Goal: Check status

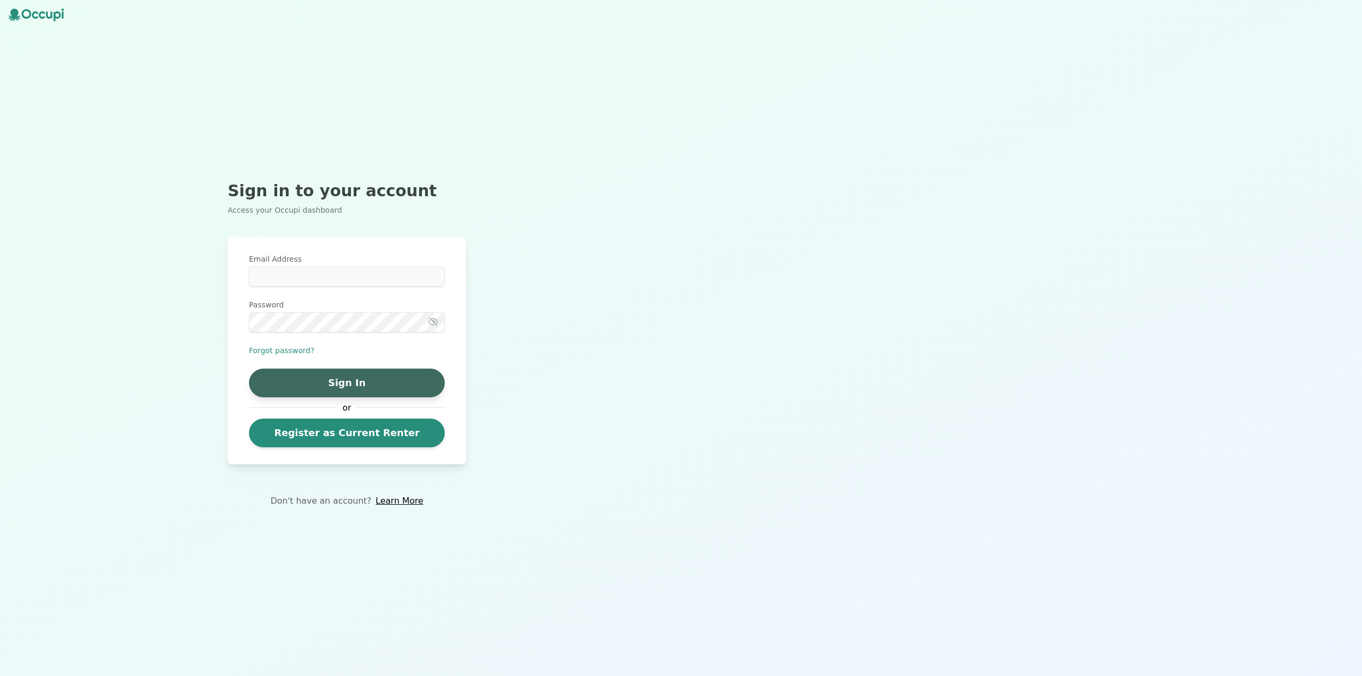
type input "**********"
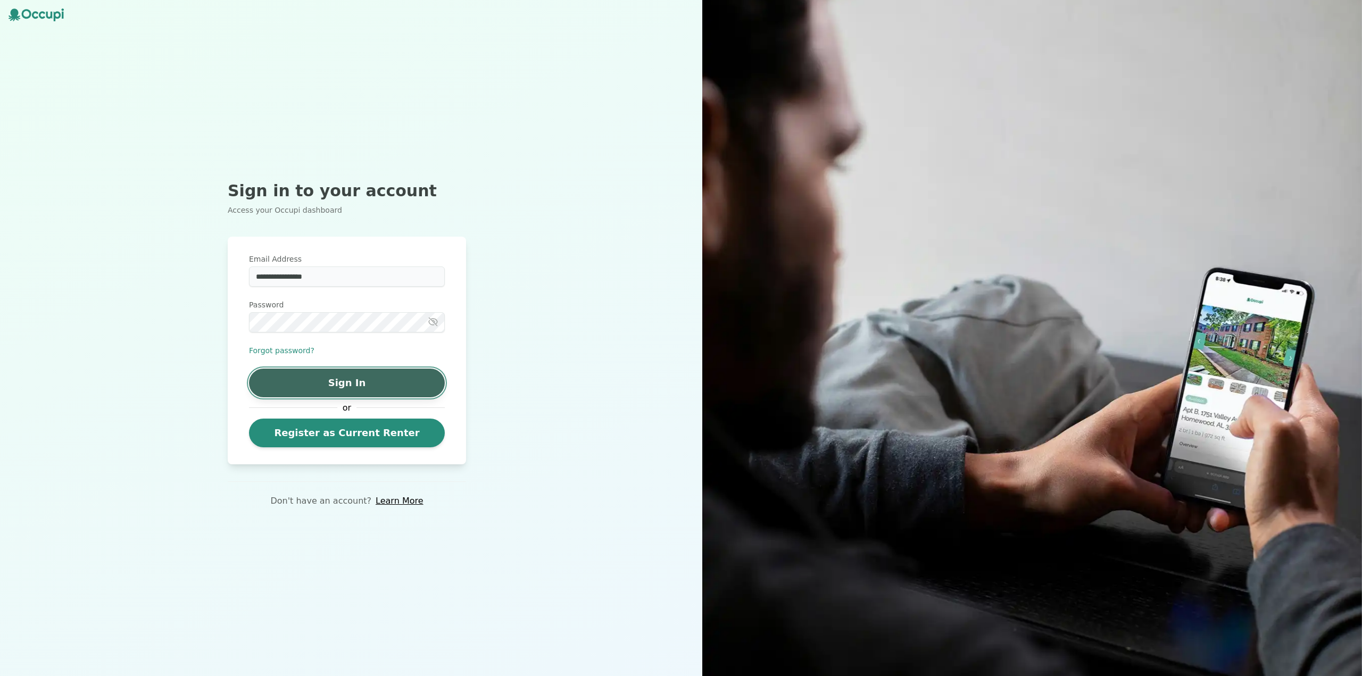
click at [409, 378] on button "Sign In" at bounding box center [347, 383] width 196 height 29
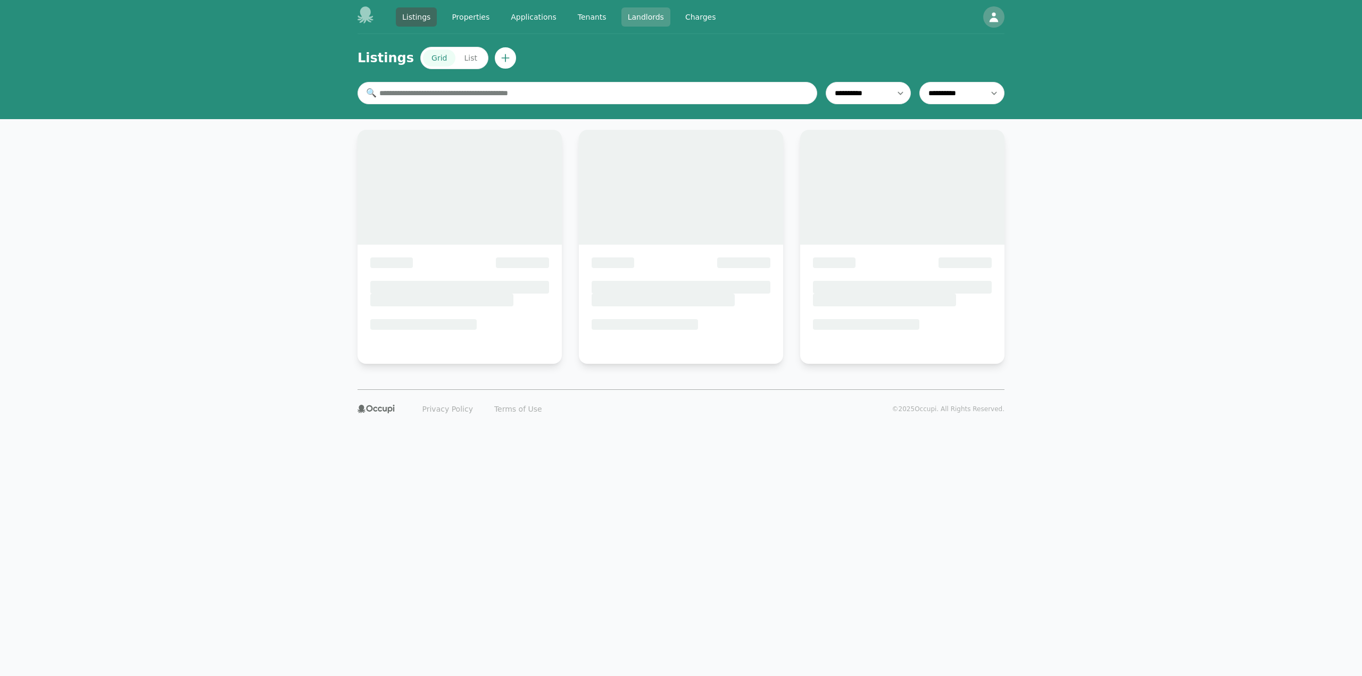
click at [636, 18] on link "Landlords" at bounding box center [645, 16] width 49 height 19
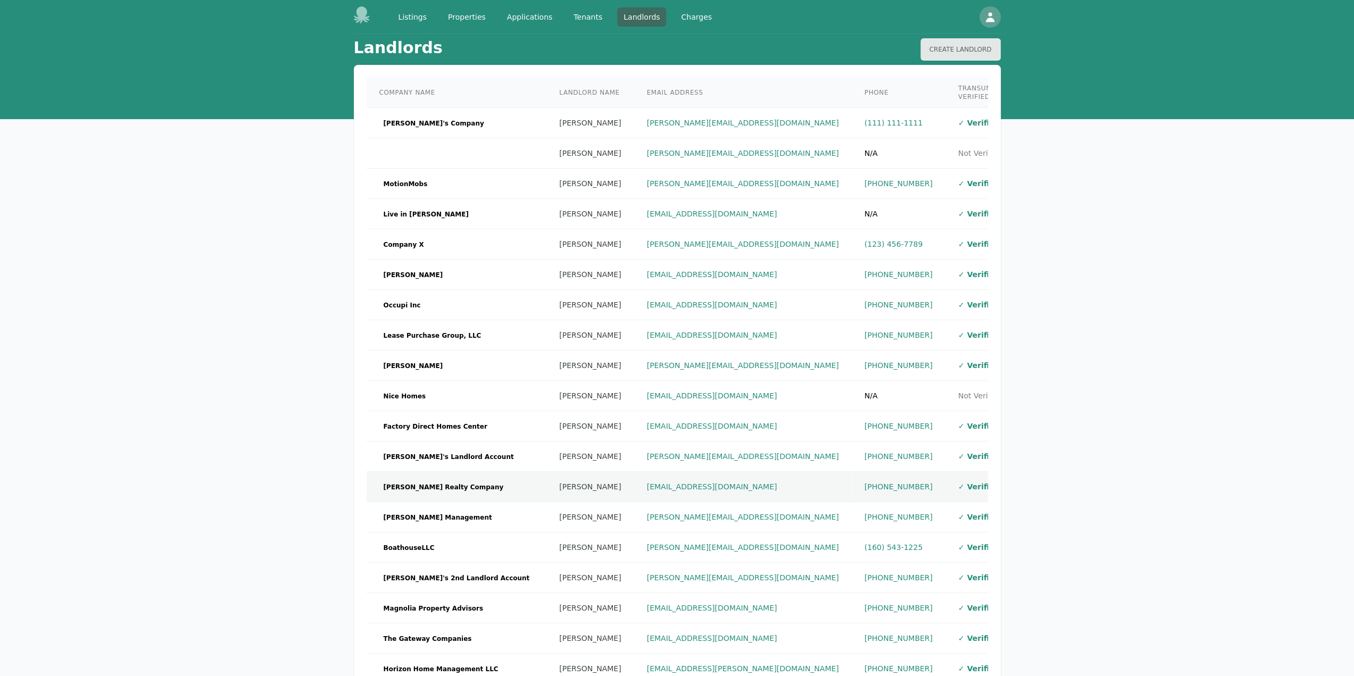
click at [468, 472] on td "[PERSON_NAME] Realty Company" at bounding box center [457, 487] width 180 height 30
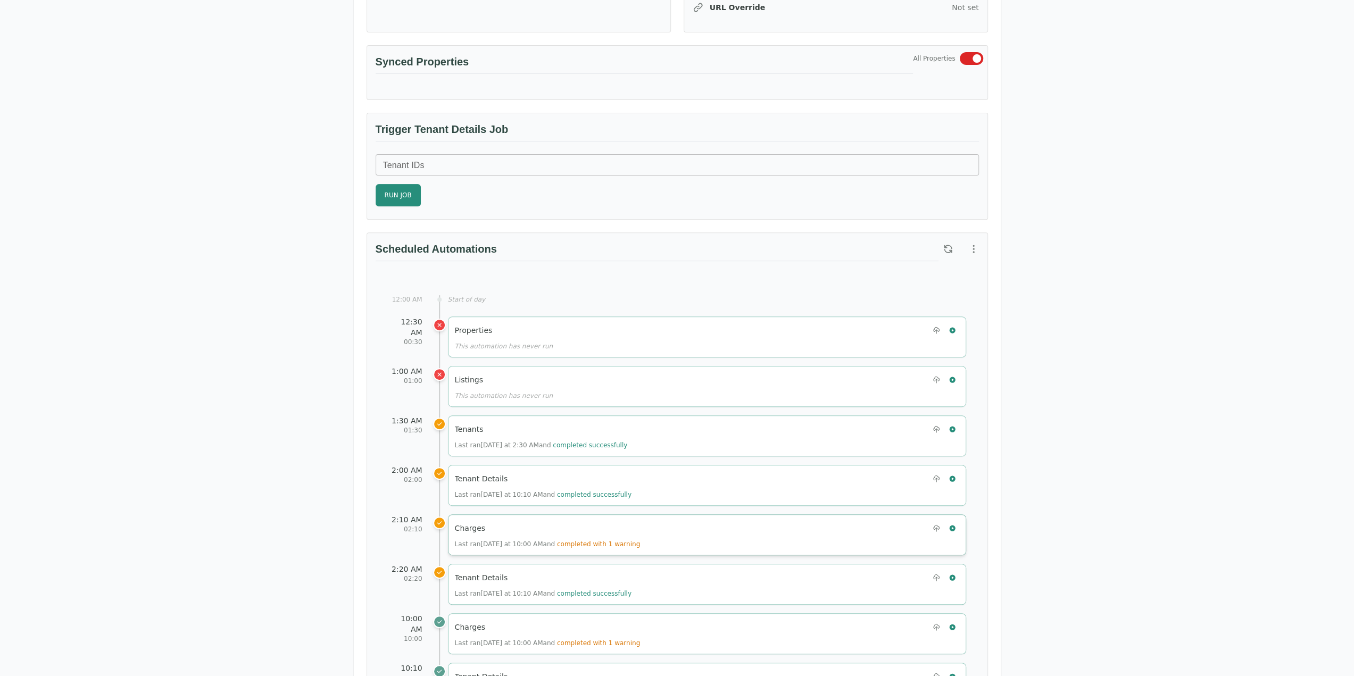
scroll to position [277, 0]
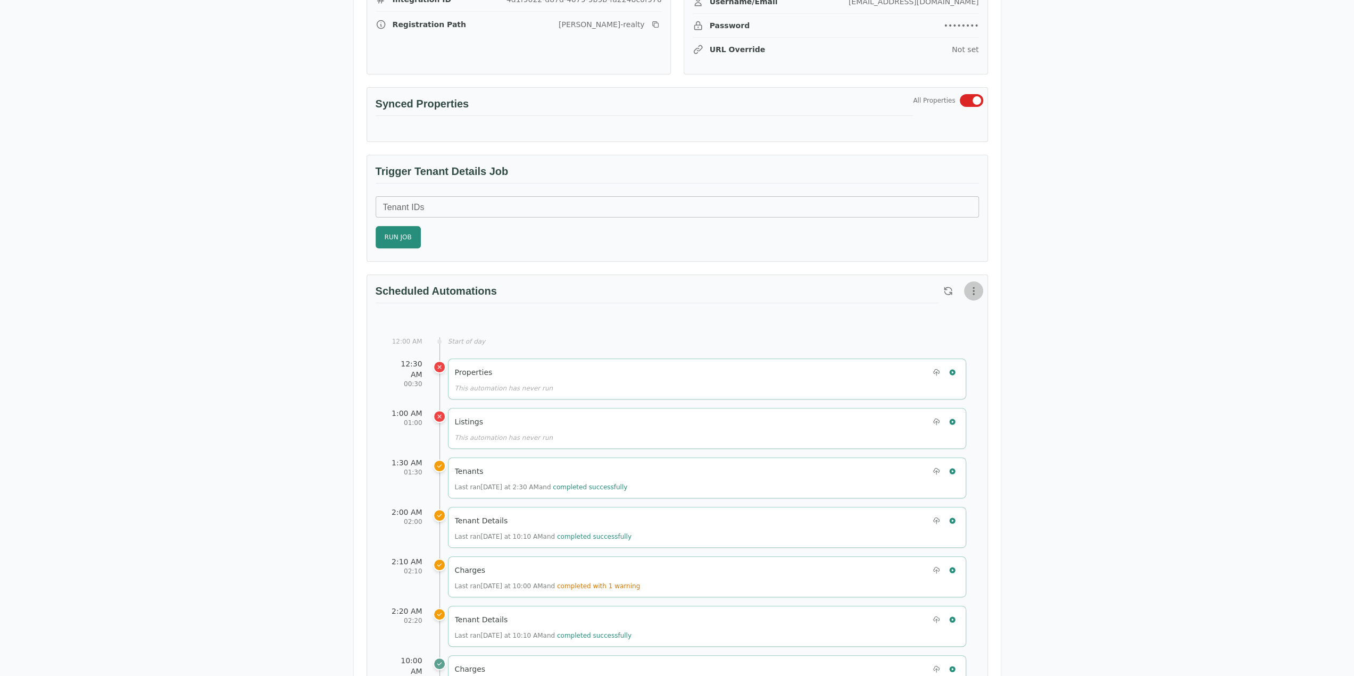
click at [977, 286] on icon "button" at bounding box center [973, 291] width 11 height 11
click at [927, 334] on span "View Automation History" at bounding box center [922, 330] width 94 height 13
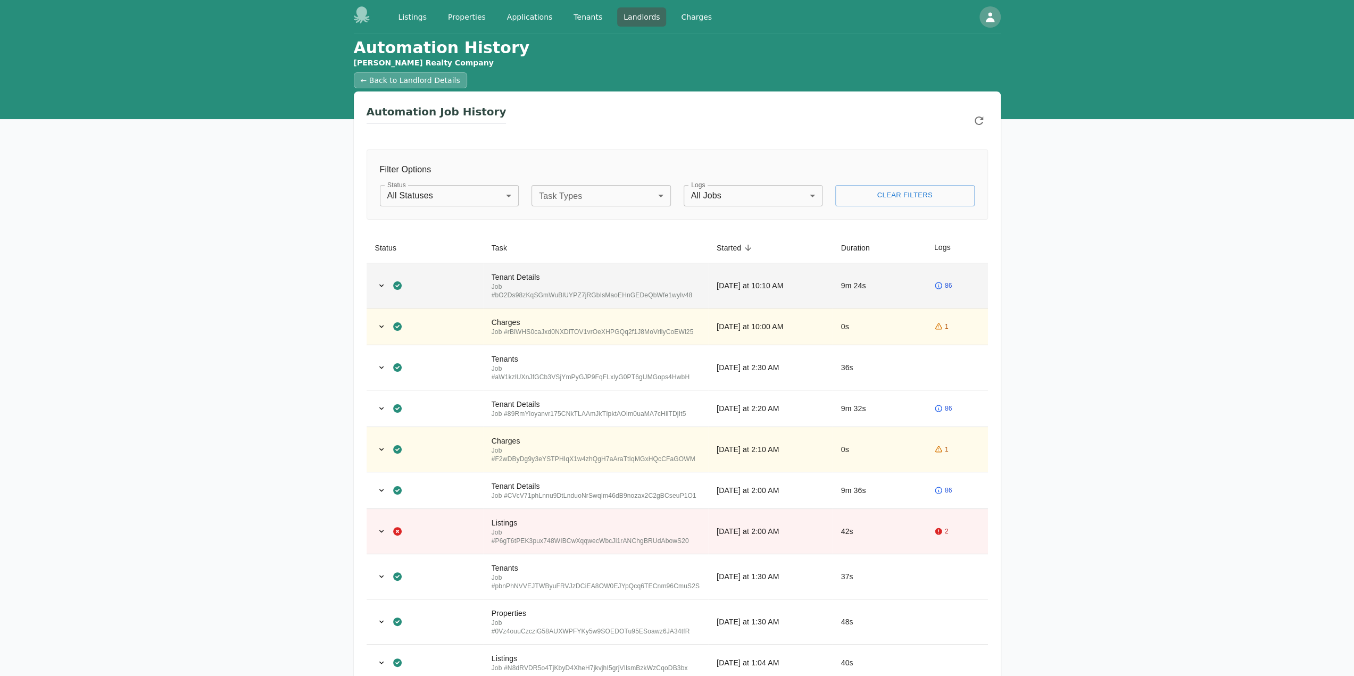
click at [676, 285] on div "Job # bO2Ds98zKqSGmWuBlUYPZ7jRGbIsMaoEHnGEDeQbWfe1wyIv48" at bounding box center [596, 291] width 208 height 17
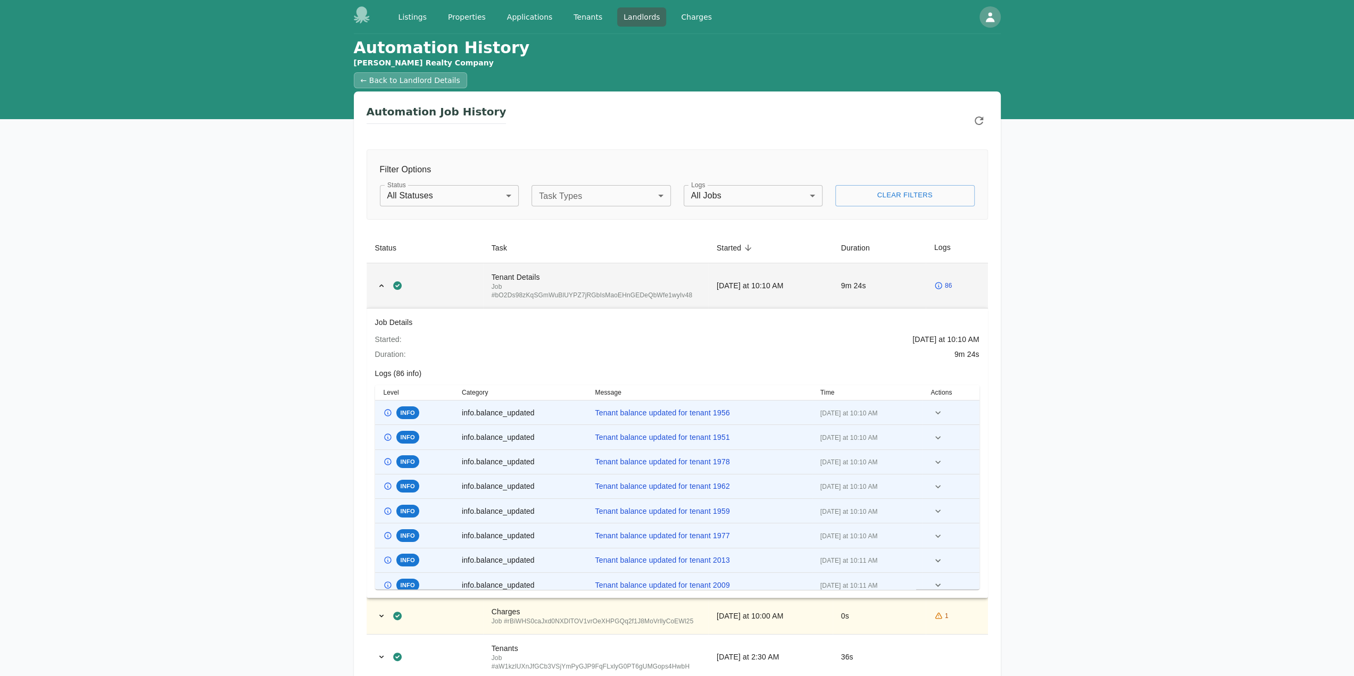
click at [676, 285] on div "Job # bO2Ds98zKqSGmWuBlUYPZ7jRGbIsMaoEHnGEDeQbWfe1wyIv48" at bounding box center [596, 291] width 208 height 17
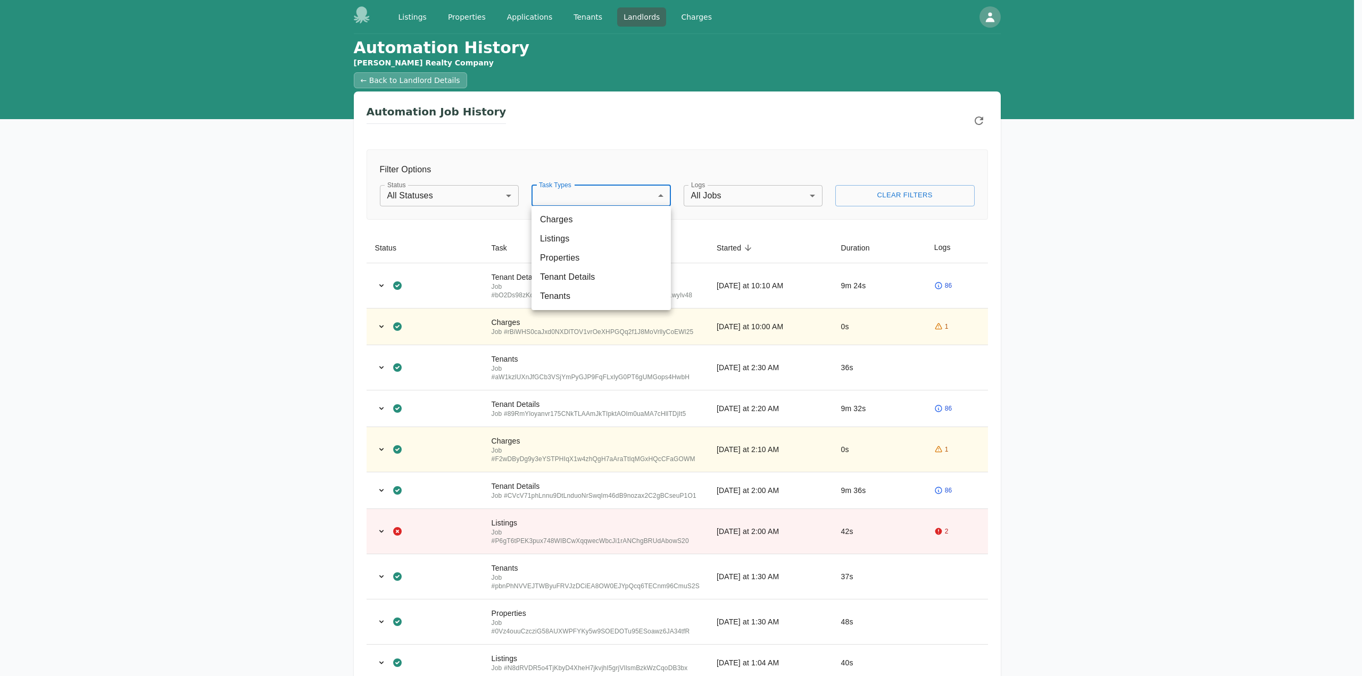
click at [638, 193] on body "Listings Properties Applications Tenants Landlords Charges Open main menu Open …" at bounding box center [681, 338] width 1362 height 676
click at [617, 272] on li "Tenant Details" at bounding box center [601, 277] width 139 height 19
type input "**********"
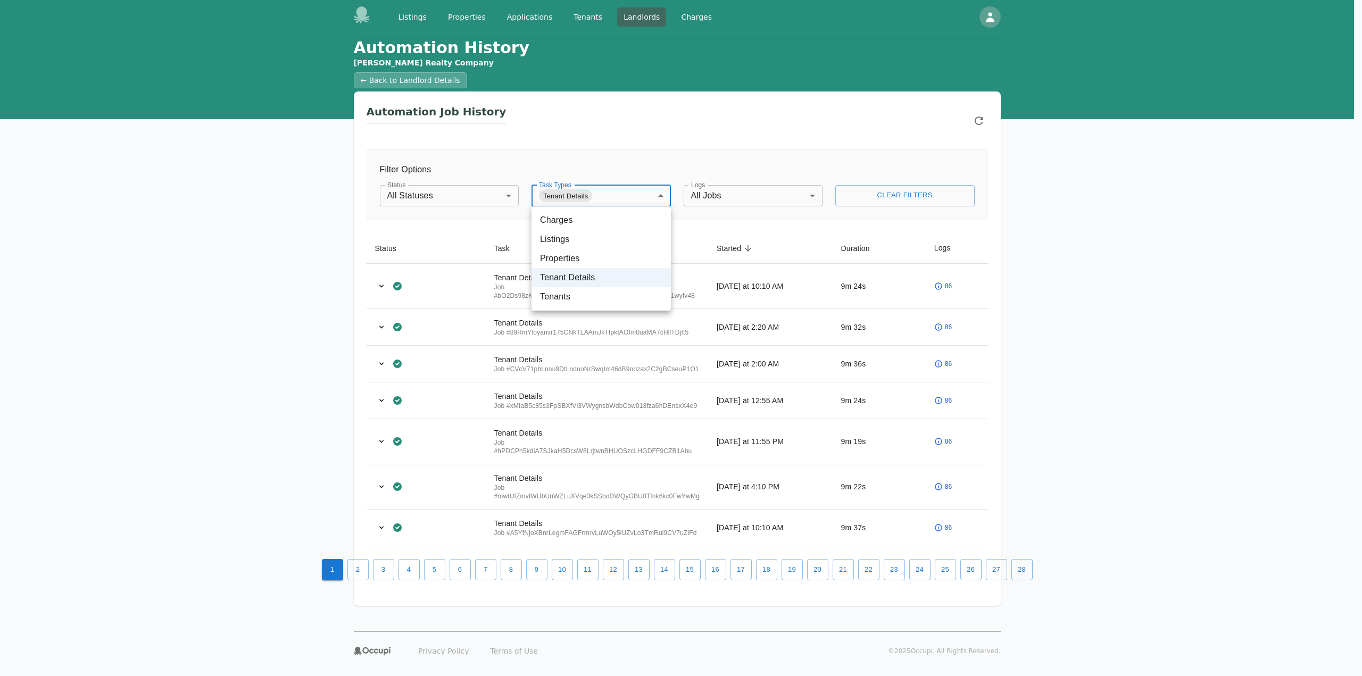
click at [1085, 437] on div at bounding box center [681, 338] width 1362 height 676
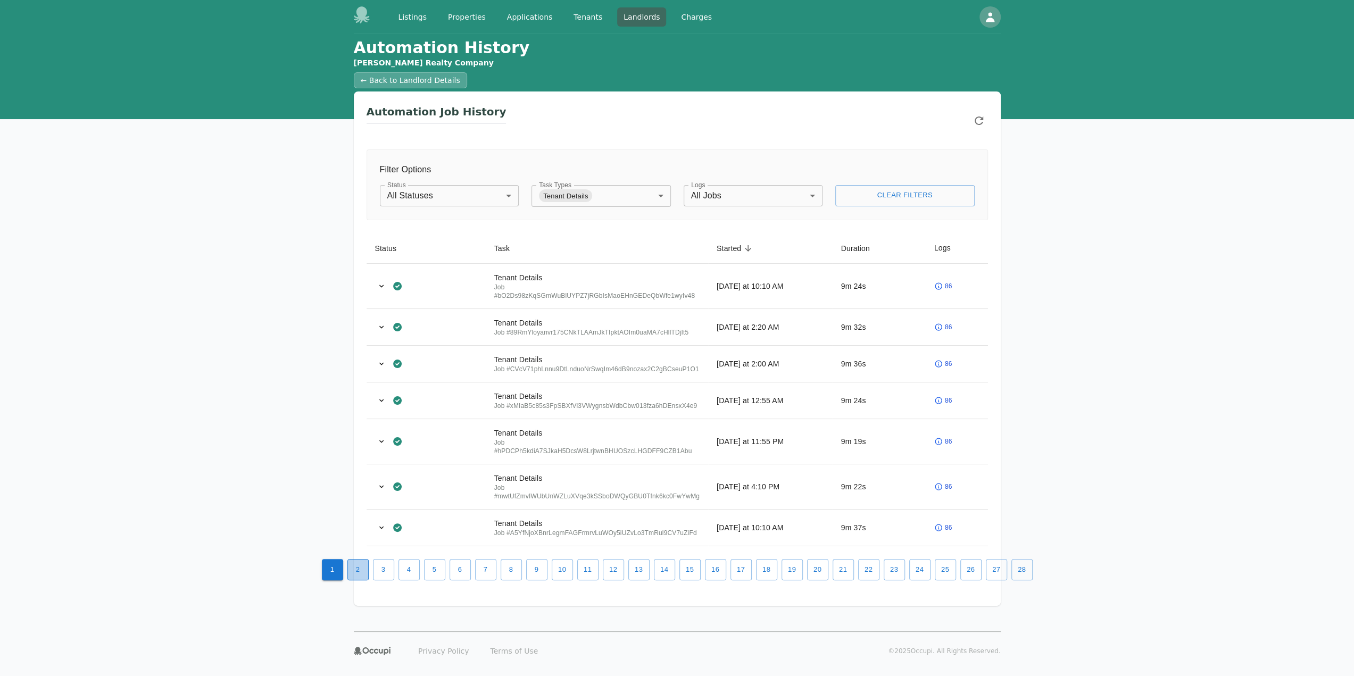
click at [363, 573] on button "2" at bounding box center [357, 569] width 21 height 21
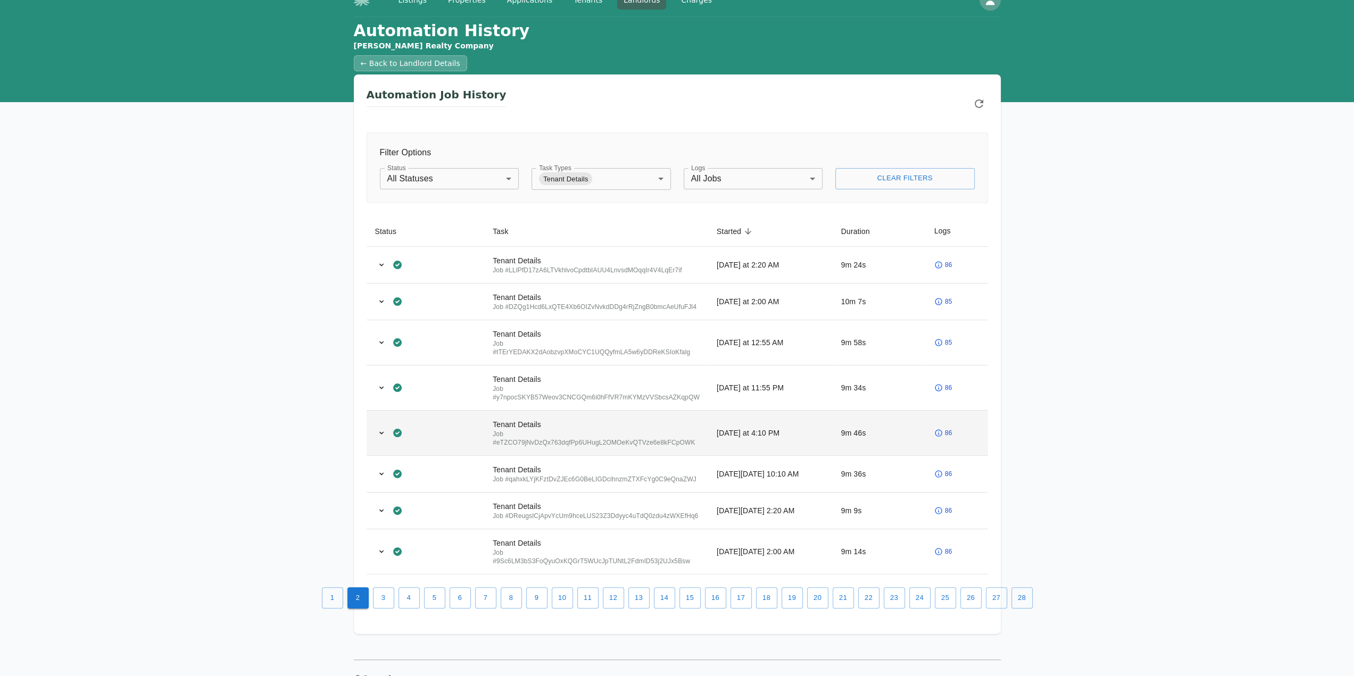
scroll to position [53, 0]
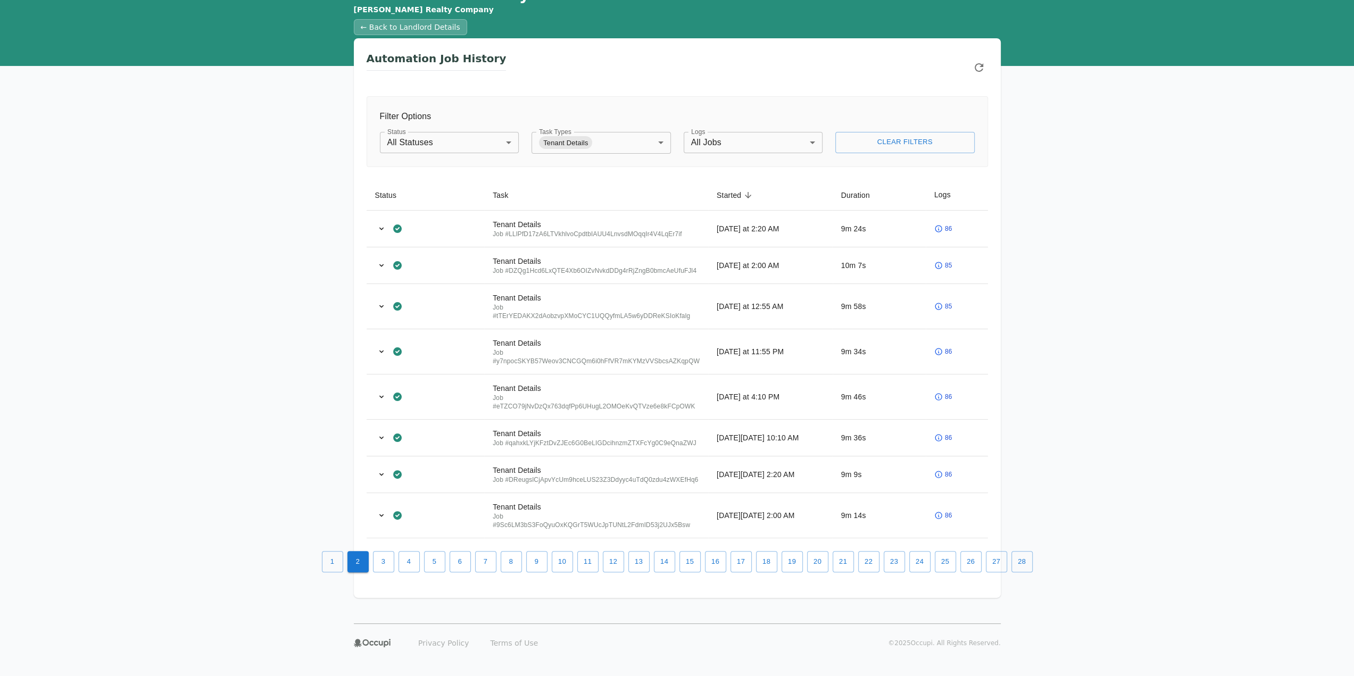
click at [1212, 390] on div "**********" at bounding box center [677, 302] width 1354 height 643
click at [330, 567] on button "1" at bounding box center [332, 561] width 21 height 21
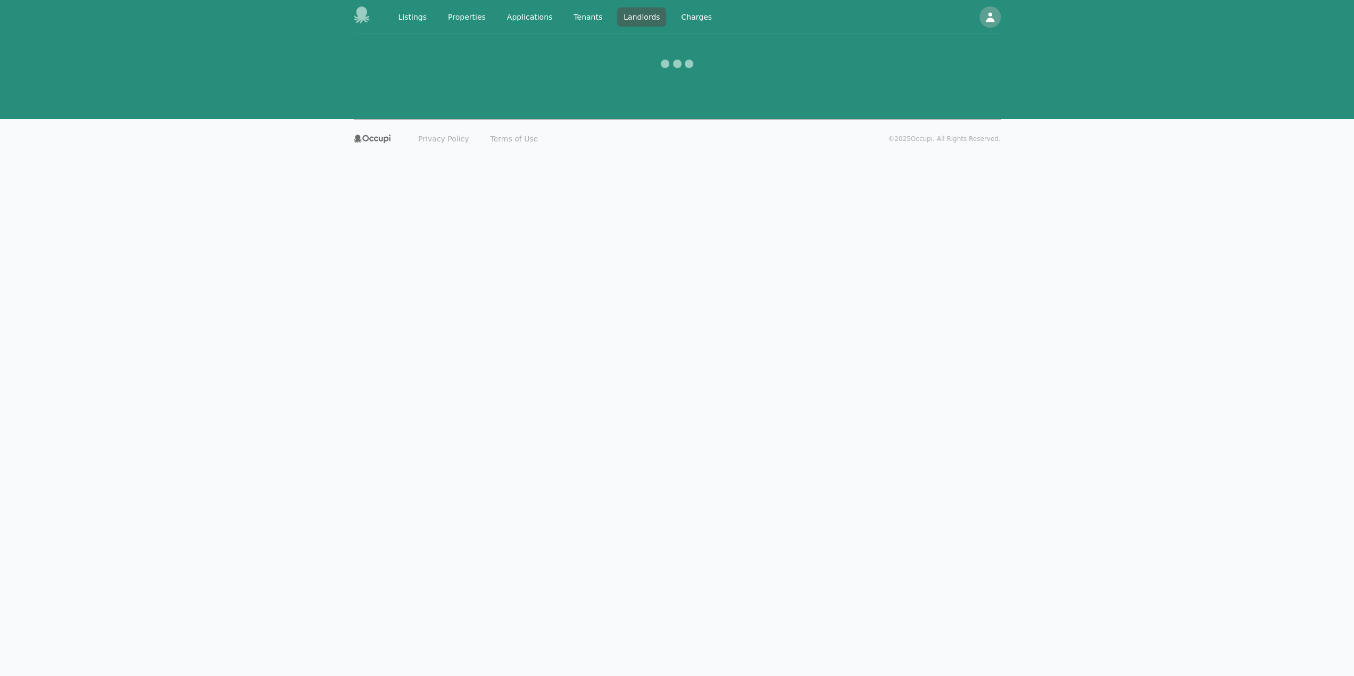
scroll to position [0, 0]
